Goal: Check status: Check status

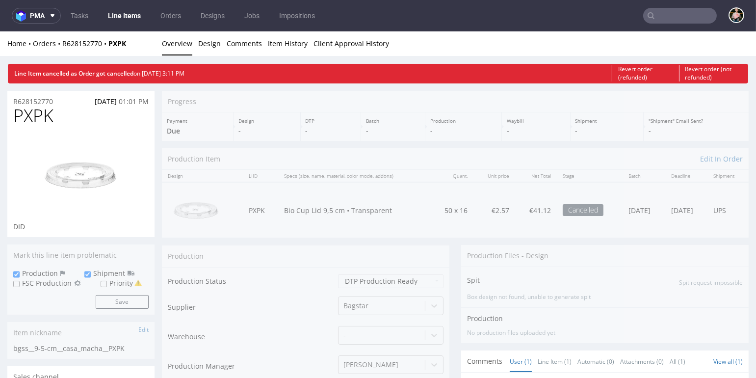
click at [661, 14] on input "text" at bounding box center [680, 16] width 74 height 16
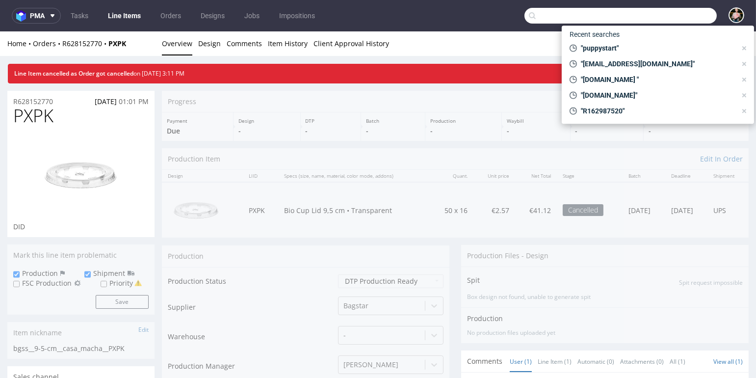
paste input "F2D8CEEGHA"
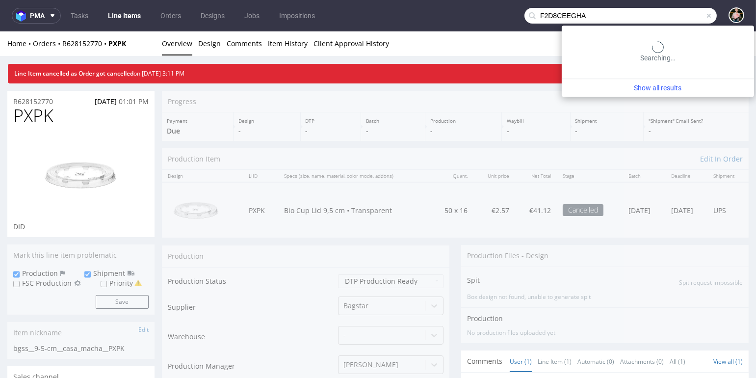
type input "F2D8CEEGHA"
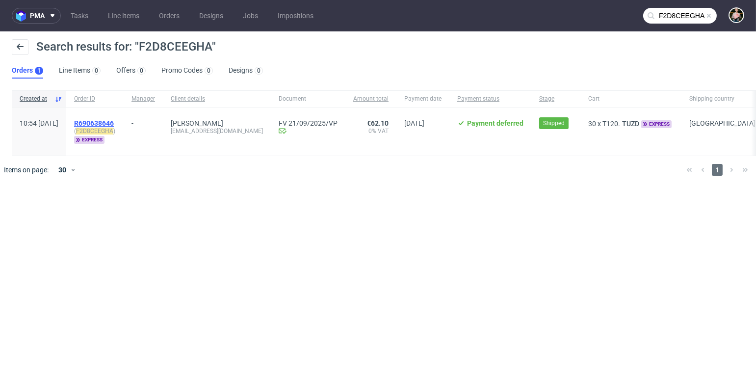
click at [114, 121] on span "R690638646" at bounding box center [94, 123] width 40 height 8
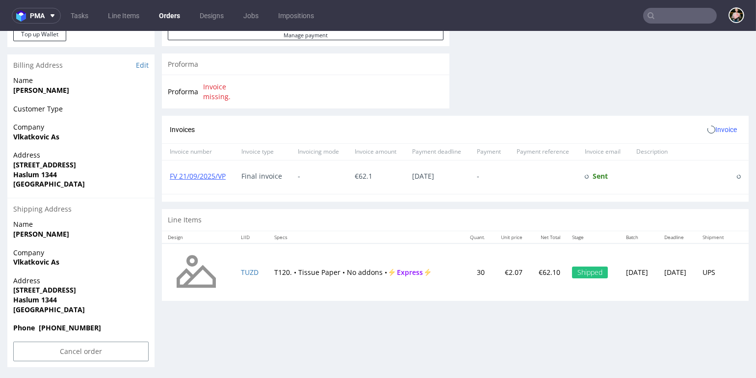
scroll to position [445, 0]
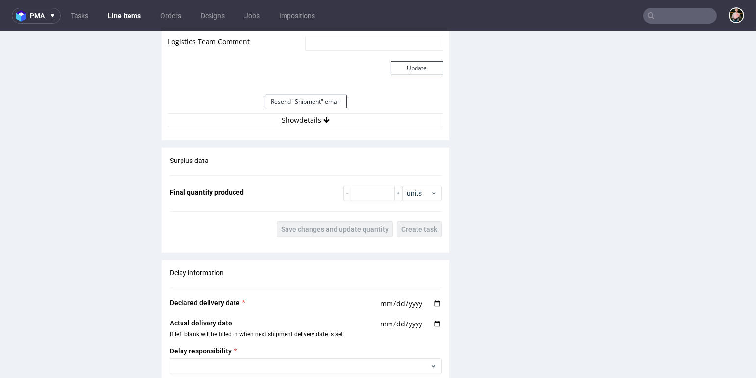
scroll to position [1013, 0]
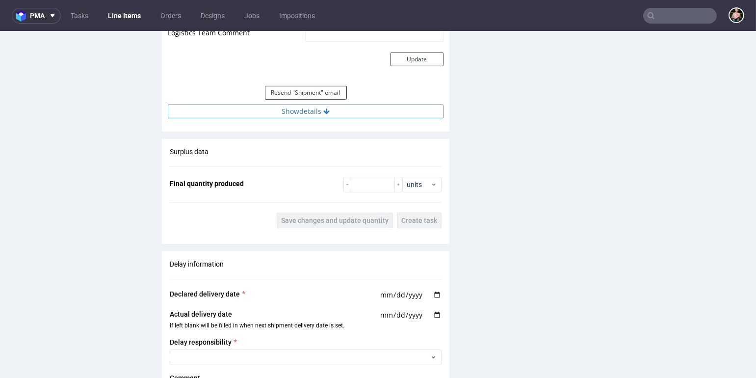
click at [312, 109] on button "Show details" at bounding box center [306, 111] width 276 height 14
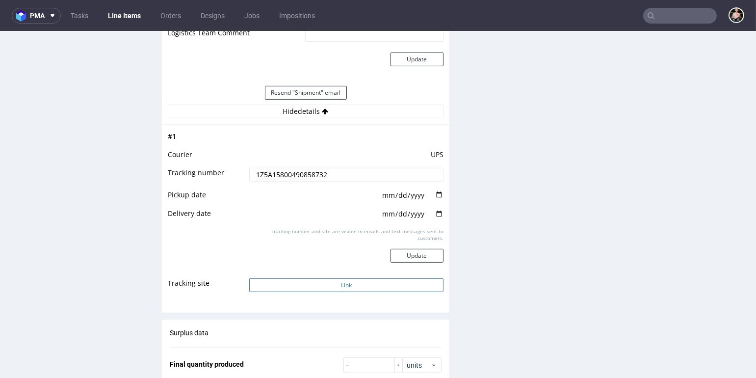
click at [341, 284] on button "Link" at bounding box center [346, 285] width 194 height 14
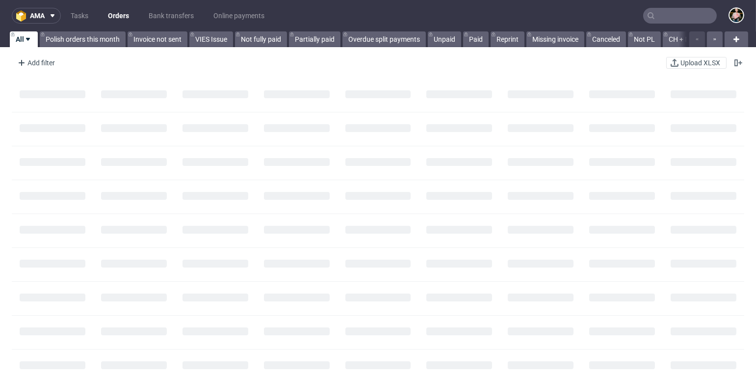
click at [683, 14] on input "text" at bounding box center [680, 16] width 74 height 16
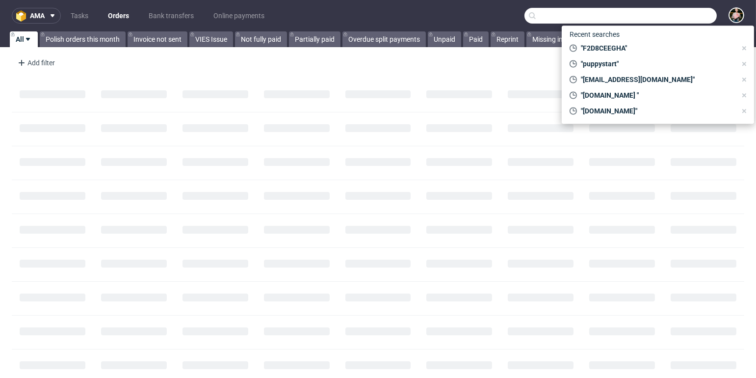
paste input "R63654079"
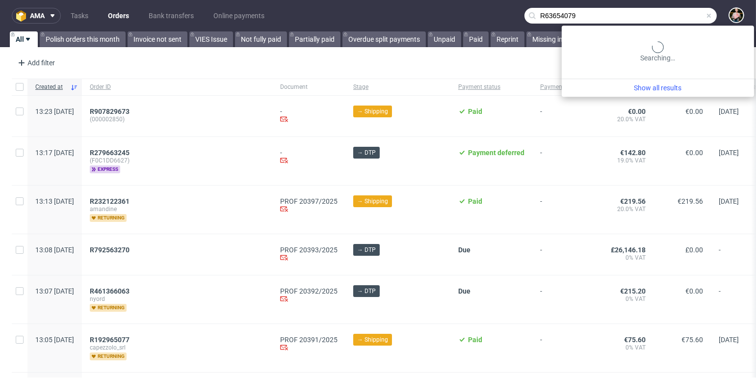
type input "R63654079"
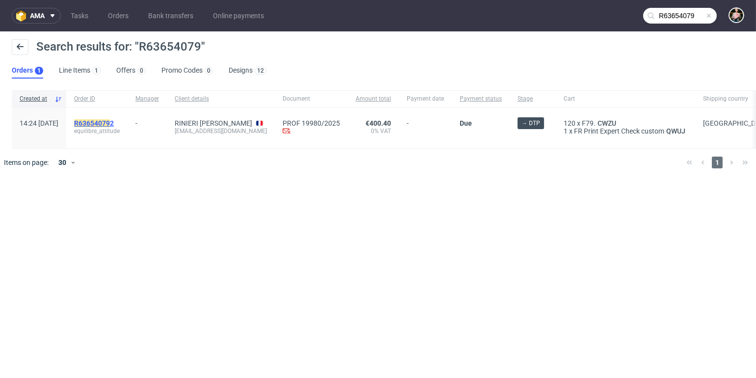
click at [110, 122] on mark "R63654079" at bounding box center [92, 123] width 36 height 8
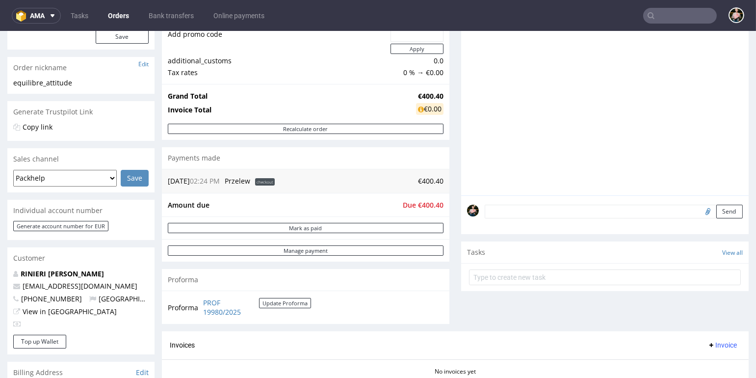
scroll to position [134, 0]
